Goal: Transaction & Acquisition: Purchase product/service

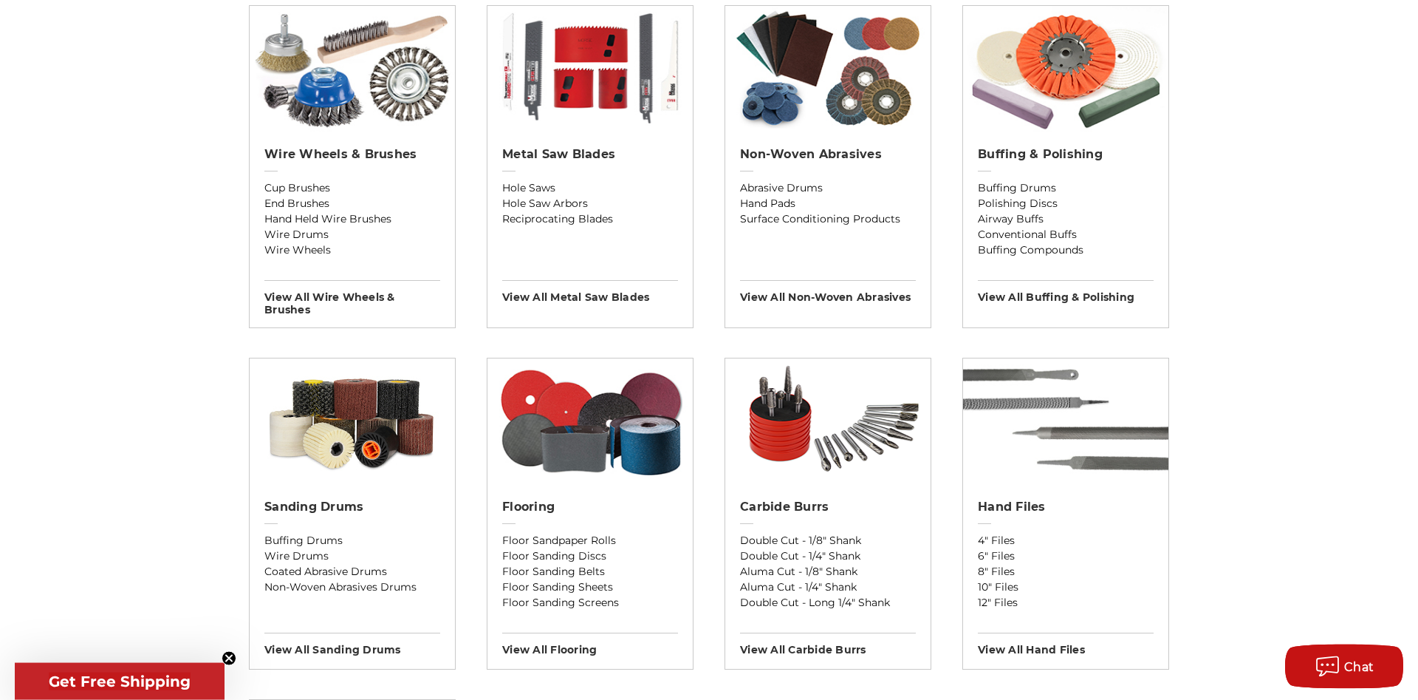
scroll to position [977, 0]
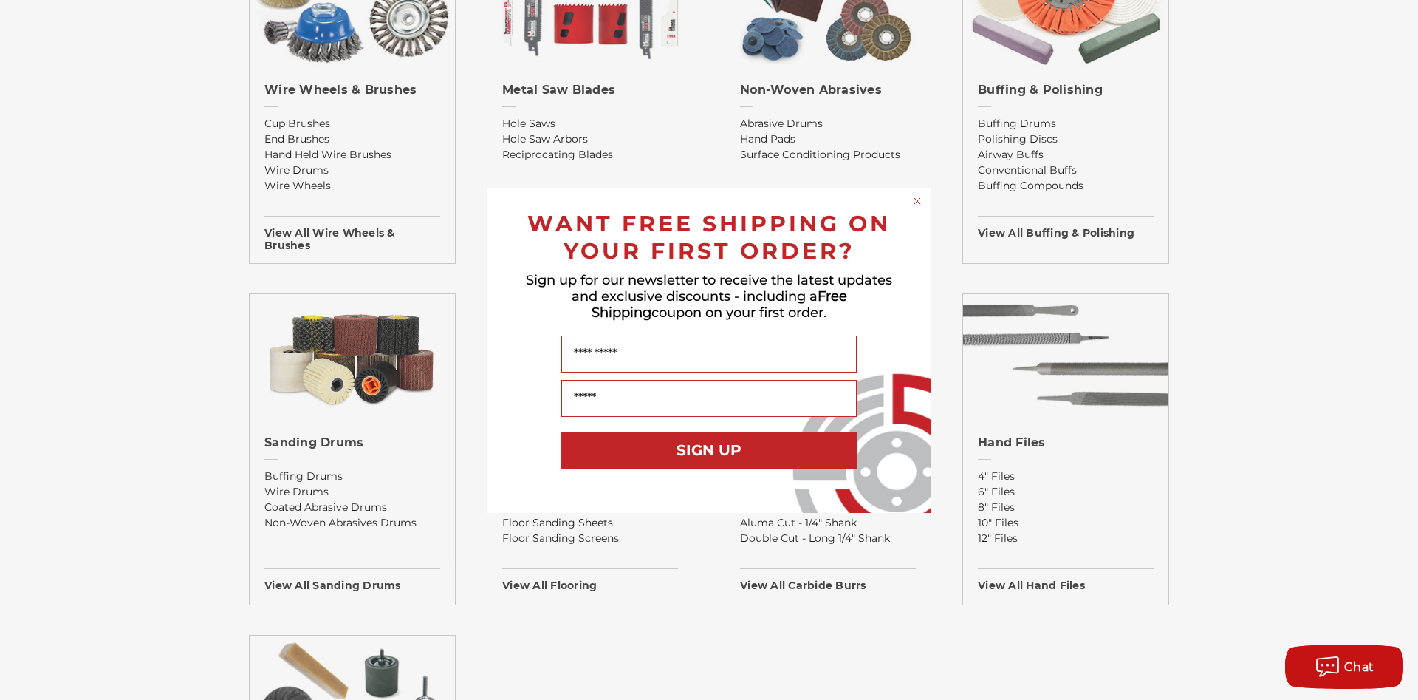
click at [923, 200] on circle "Close dialog" at bounding box center [918, 201] width 14 height 14
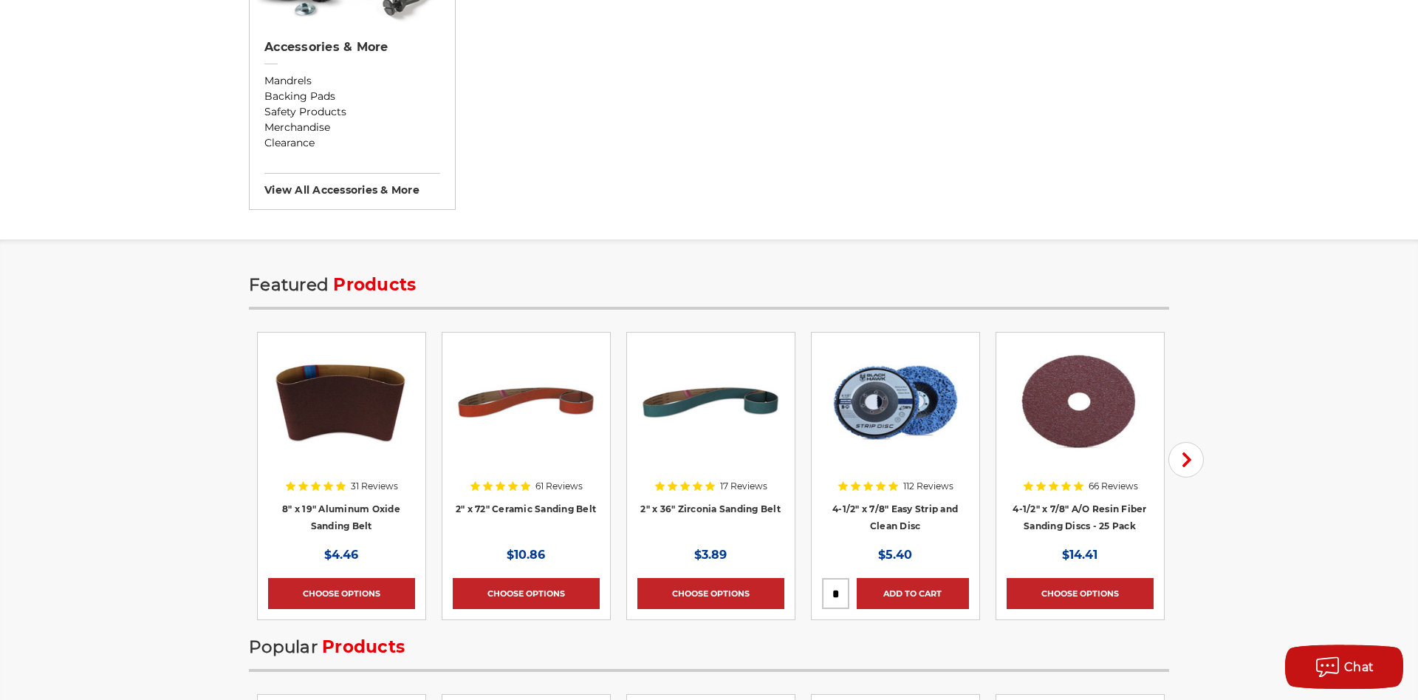
scroll to position [1731, 0]
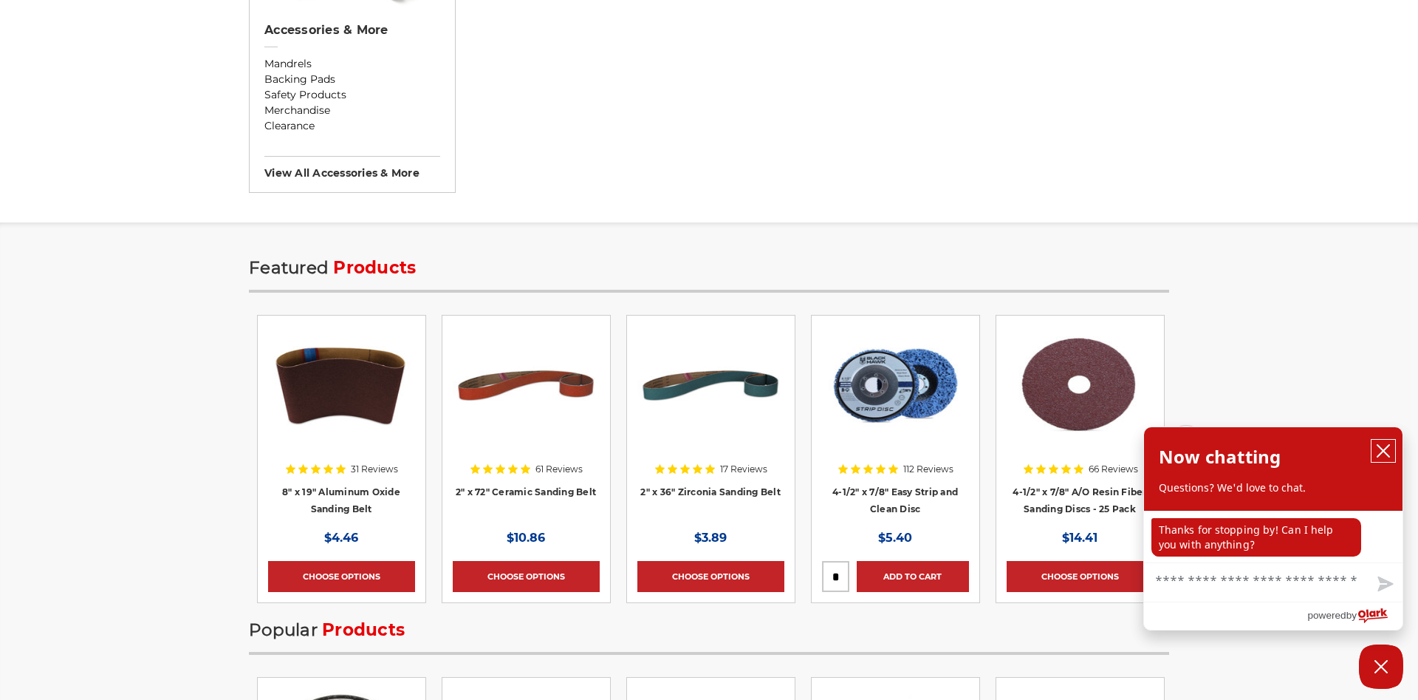
click at [1387, 450] on icon "close chatbox" at bounding box center [1383, 450] width 15 height 15
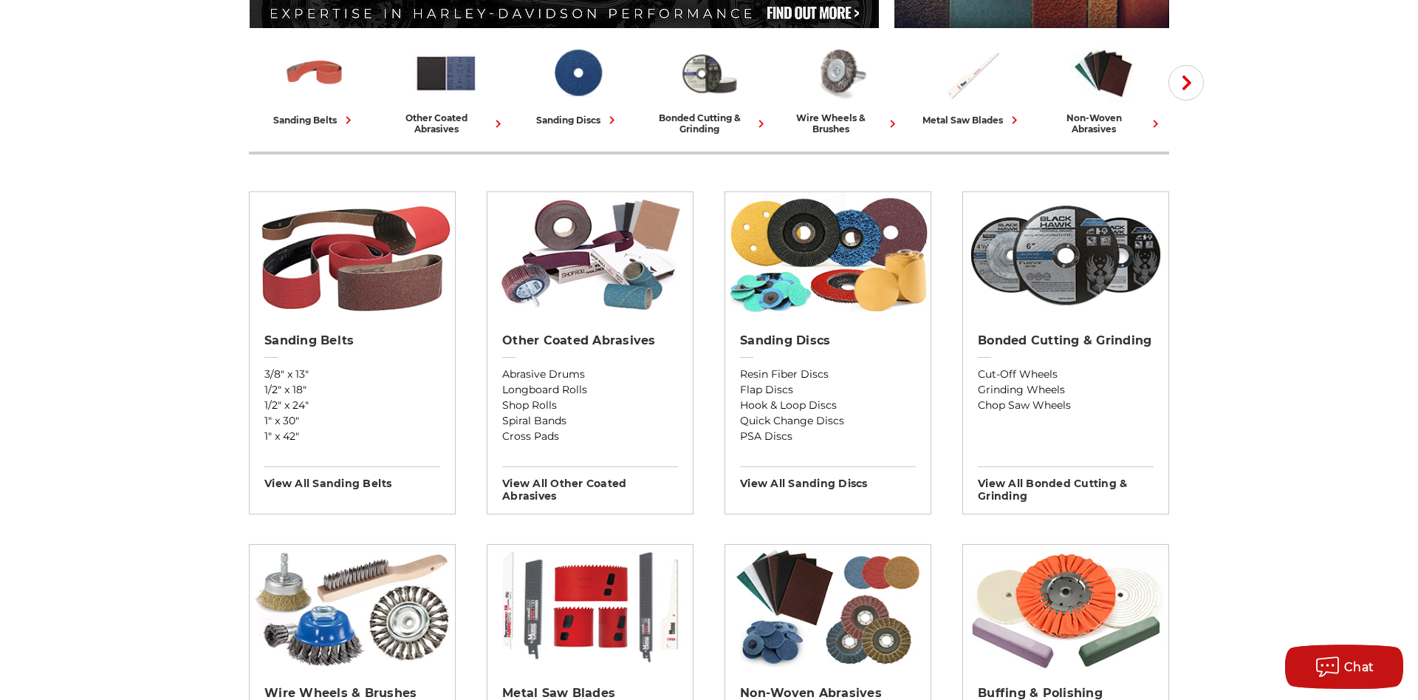
scroll to position [299, 0]
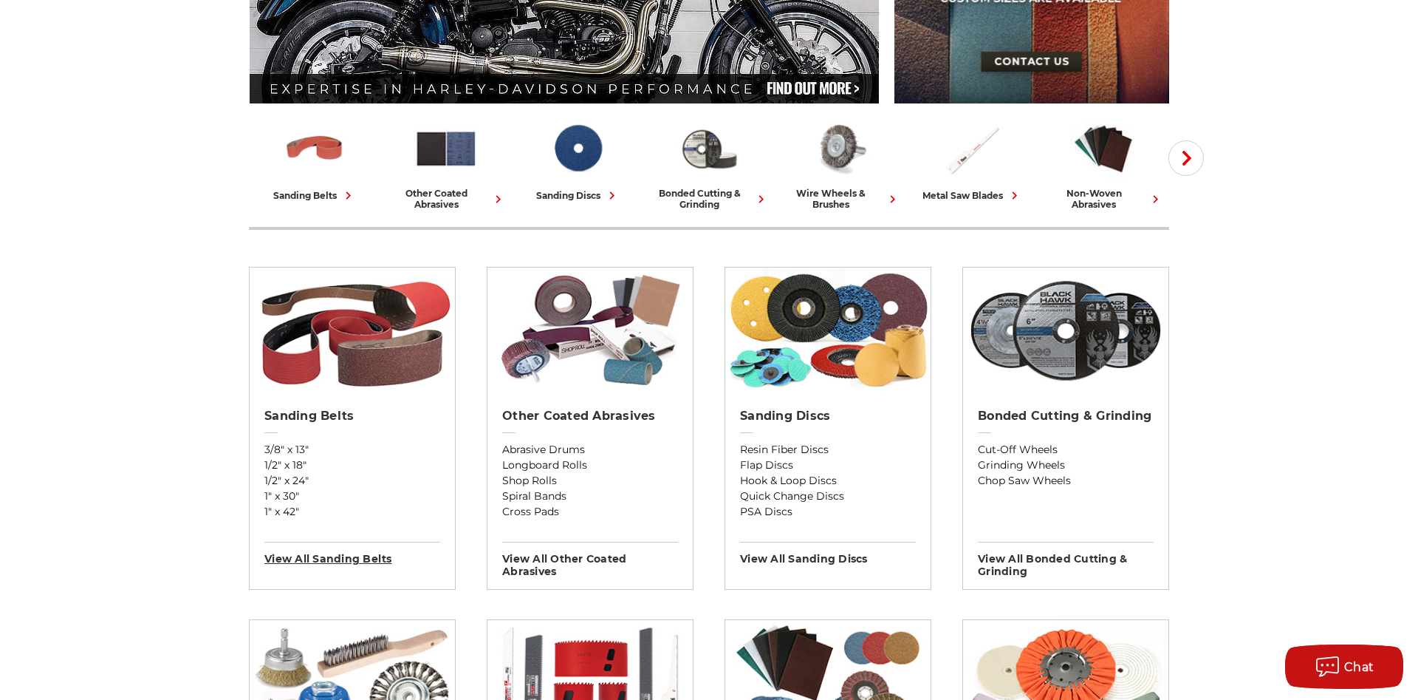
click at [369, 555] on h3 "View All sanding belts" at bounding box center [352, 553] width 176 height 24
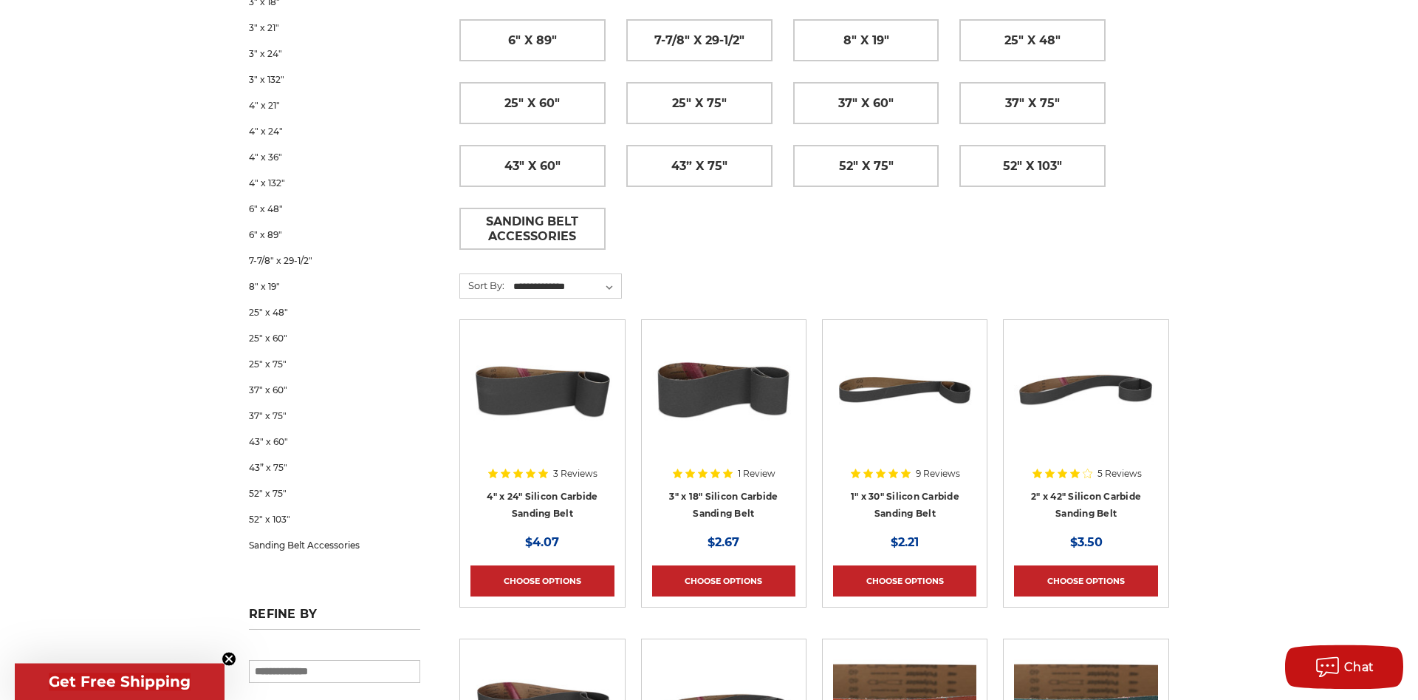
scroll to position [603, 0]
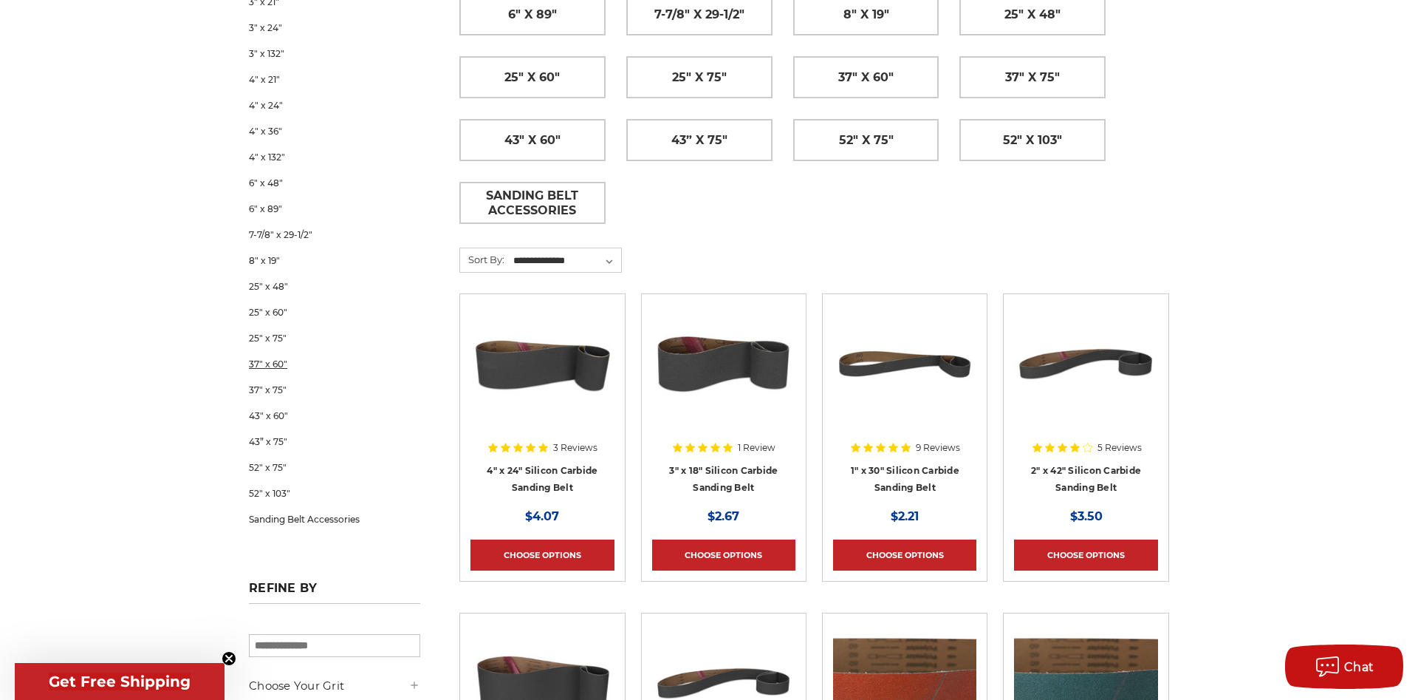
click at [272, 366] on link "37" x 60"" at bounding box center [334, 364] width 171 height 26
